Goal: Obtain resource: Download file/media

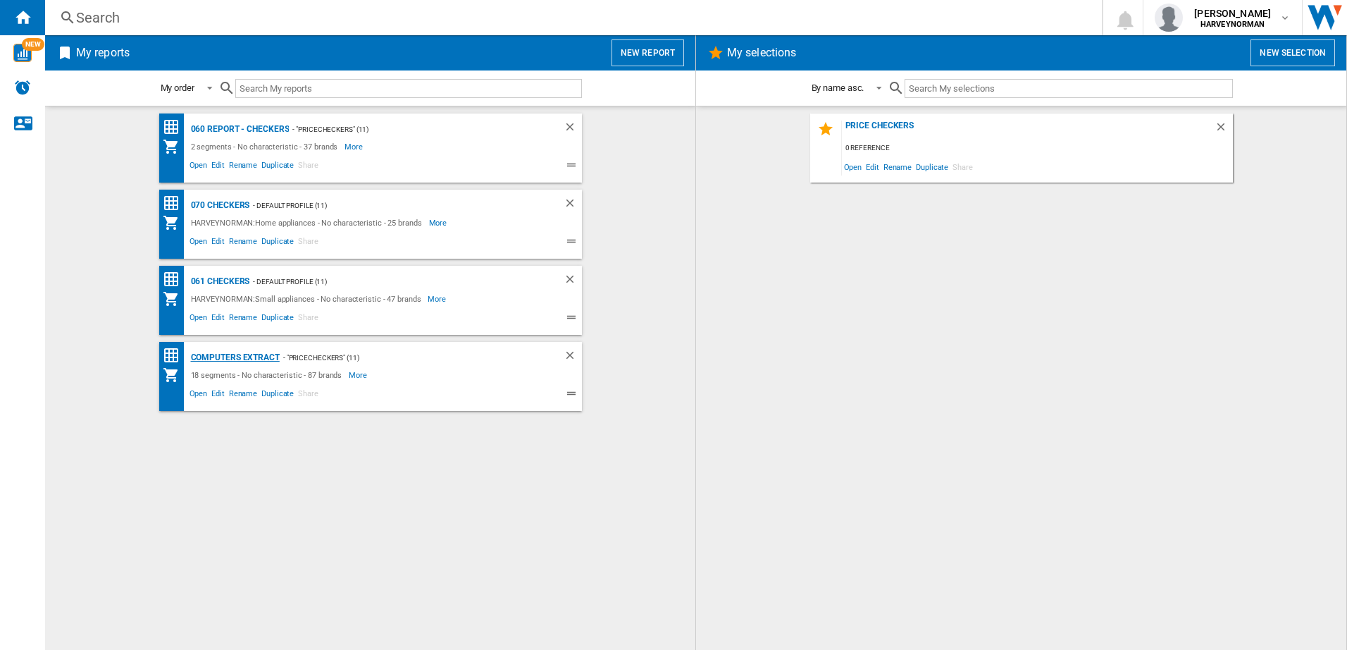
click at [206, 356] on div "Computers extract" at bounding box center [233, 358] width 92 height 18
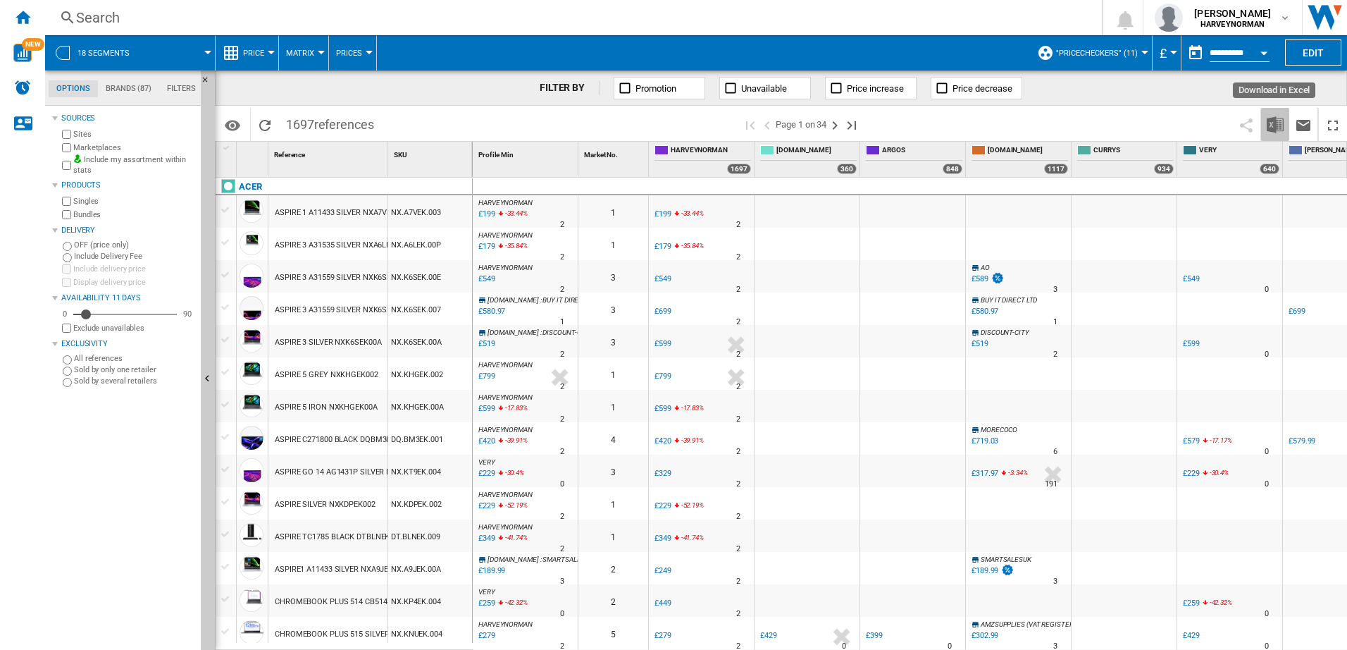
click at [1278, 132] on img "Download in Excel" at bounding box center [1275, 124] width 17 height 17
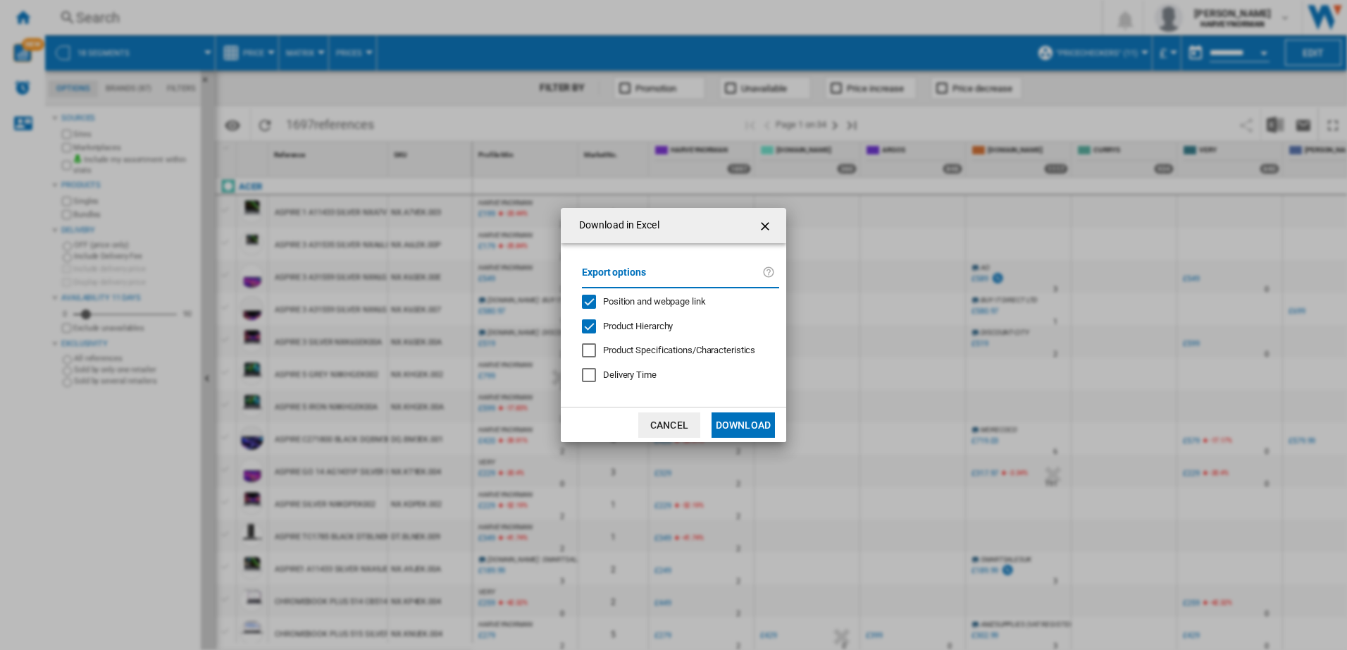
click at [773, 426] on button "Download" at bounding box center [742, 424] width 63 height 25
